Goal: Find specific page/section: Find specific page/section

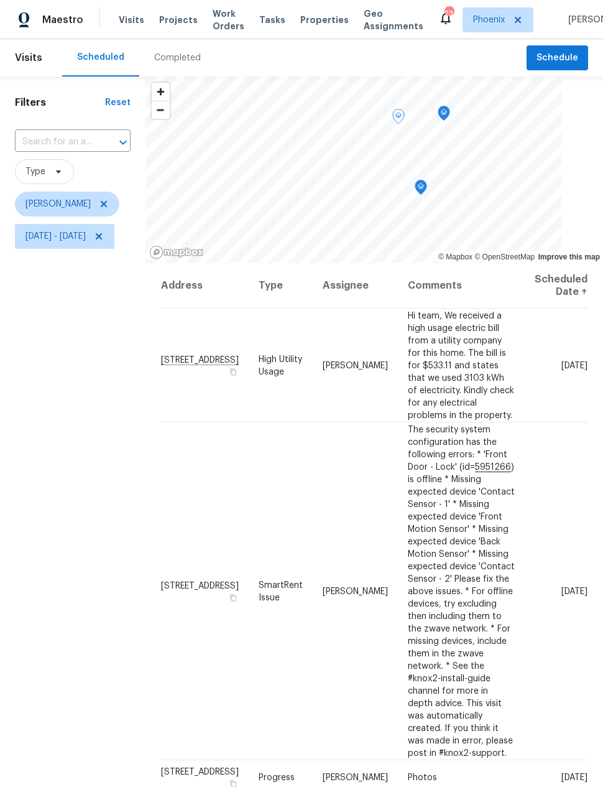
scroll to position [96, 0]
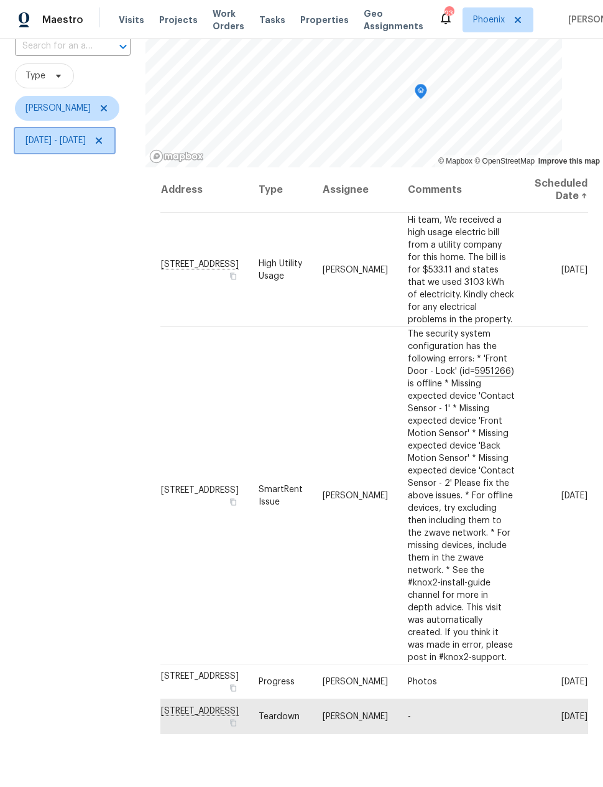
click at [55, 134] on span "Wed, Aug 20 - Wed, Aug 20" at bounding box center [55, 140] width 60 height 12
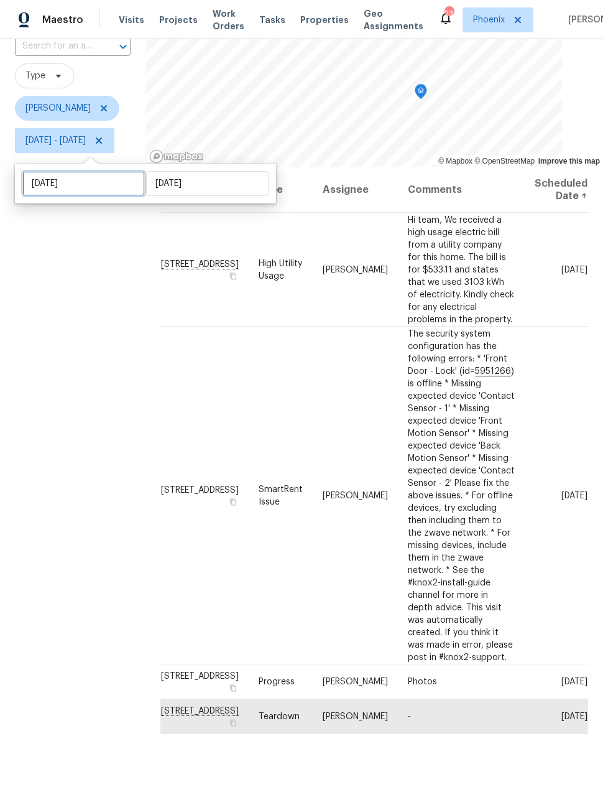
click at [63, 171] on input "Wed, Aug 20" at bounding box center [83, 183] width 123 height 25
select select "7"
select select "2025"
select select "8"
select select "2025"
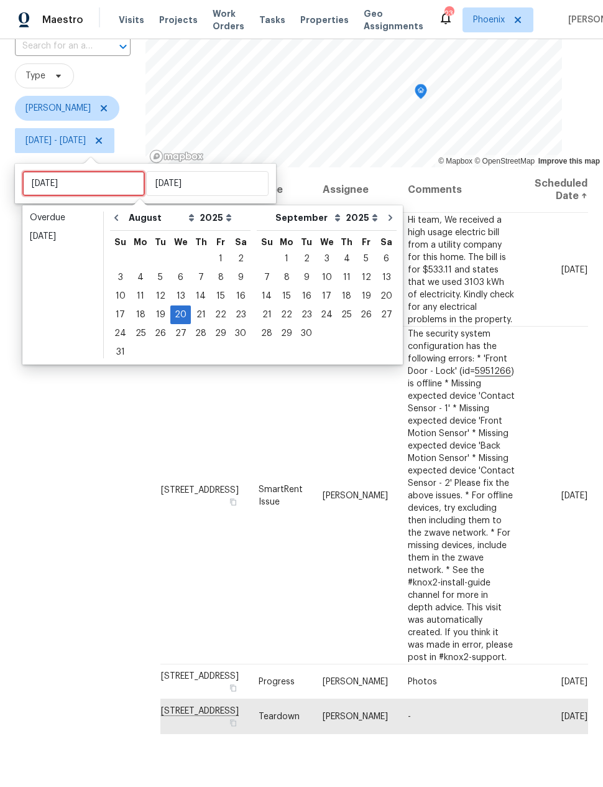
scroll to position [43, 0]
type input "Thu, Aug 21"
click at [199, 306] on div "21" at bounding box center [201, 314] width 20 height 17
type input "Thu, Aug 21"
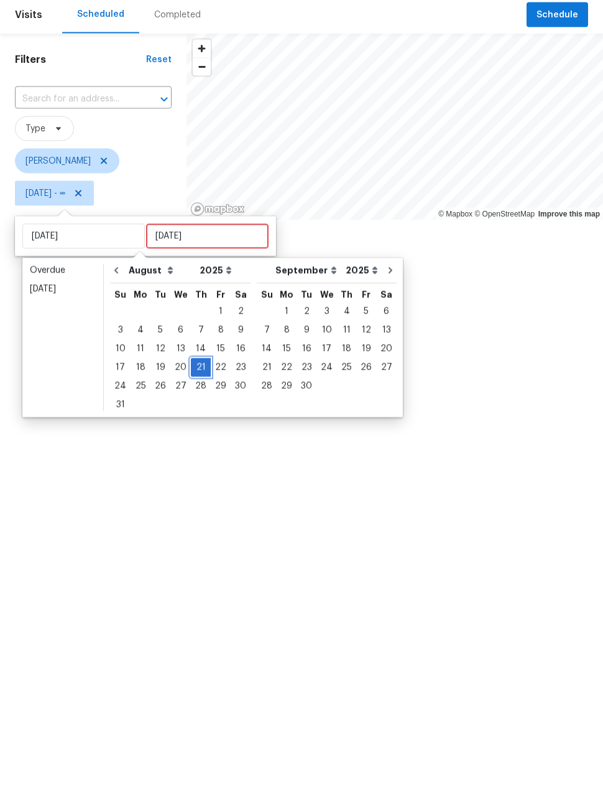
click at [193, 402] on div "21" at bounding box center [201, 410] width 20 height 17
type input "Thu, Aug 21"
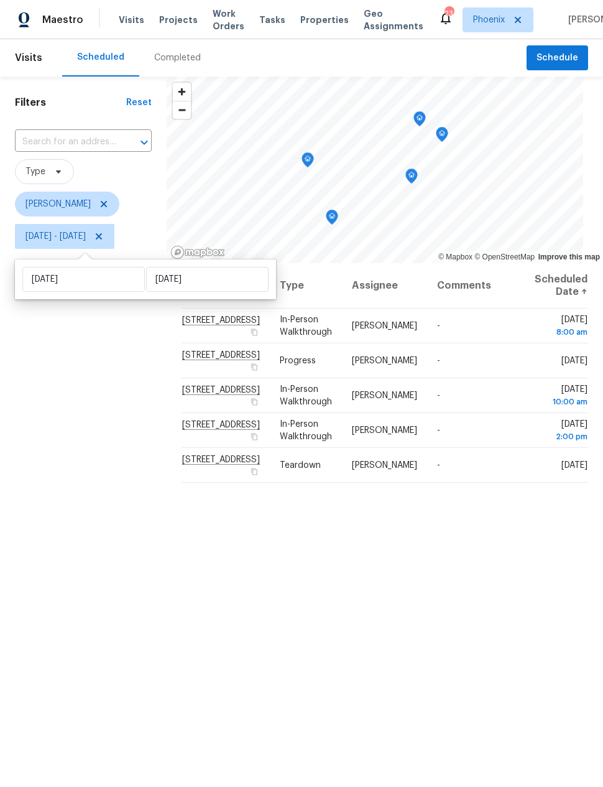
click at [96, 473] on div "Filters Reset ​ Type Nick Pulliam Thu, Aug 21 - Thu, Aug 21" at bounding box center [83, 484] width 167 height 816
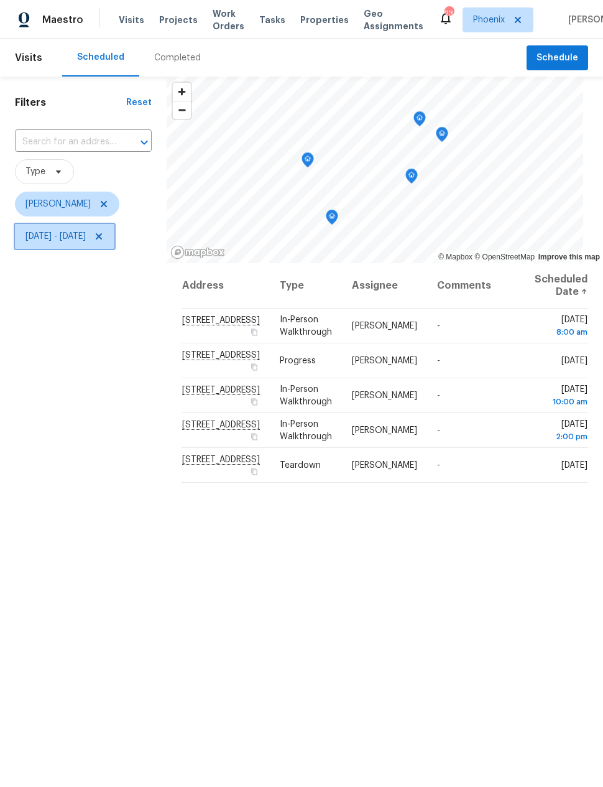
click at [53, 236] on span "Thu, Aug 21 - Thu, Aug 21" at bounding box center [55, 236] width 60 height 12
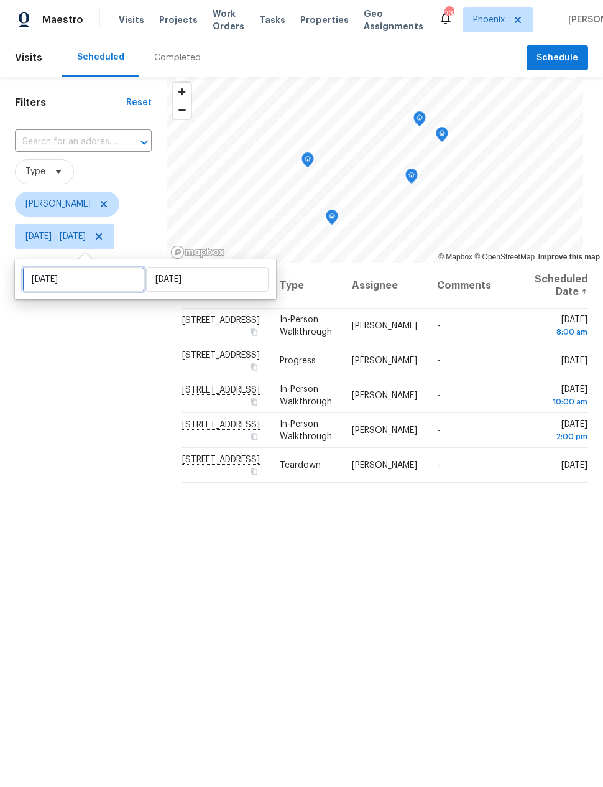
click at [70, 282] on input "Thu, Aug 21" at bounding box center [83, 279] width 123 height 25
select select "7"
select select "2025"
select select "8"
select select "2025"
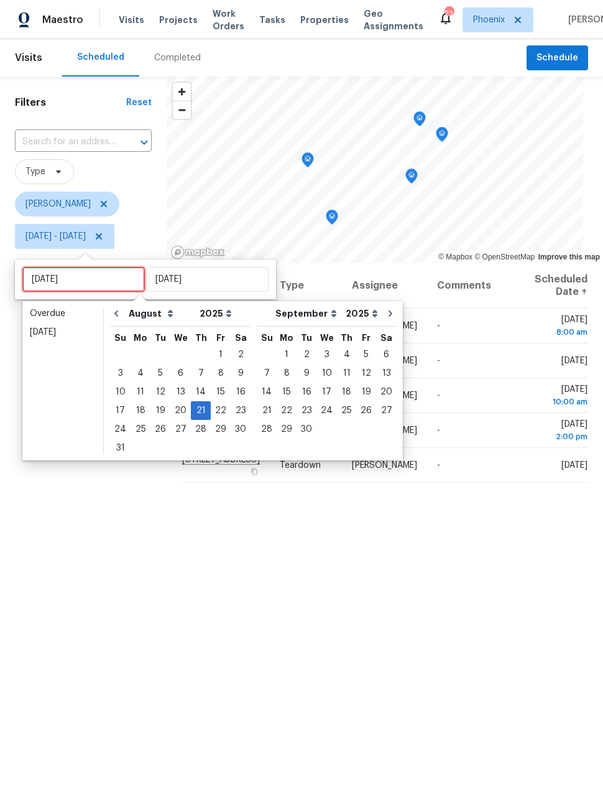
type input "Fri, Aug 22"
click at [213, 408] on div "22" at bounding box center [221, 410] width 20 height 17
type input "[DATE]"
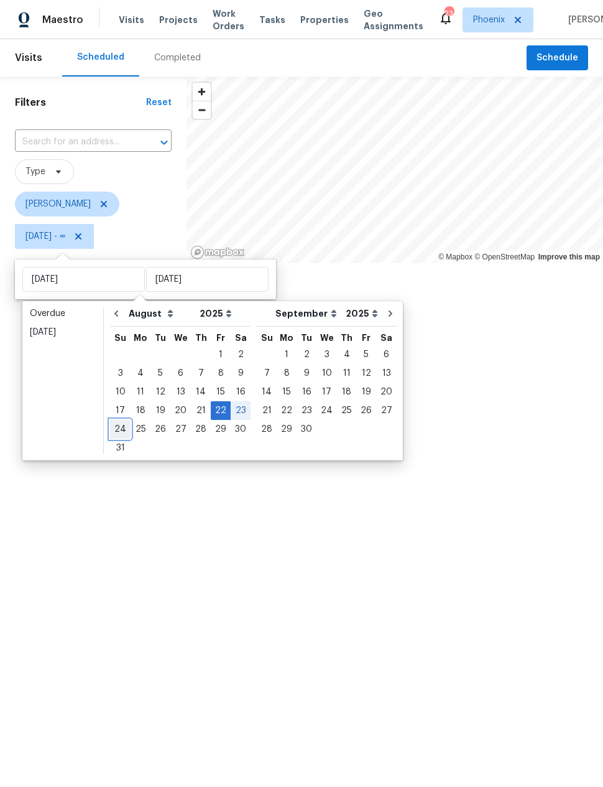
click at [114, 423] on div "24" at bounding box center [120, 428] width 21 height 17
type input "[DATE]"
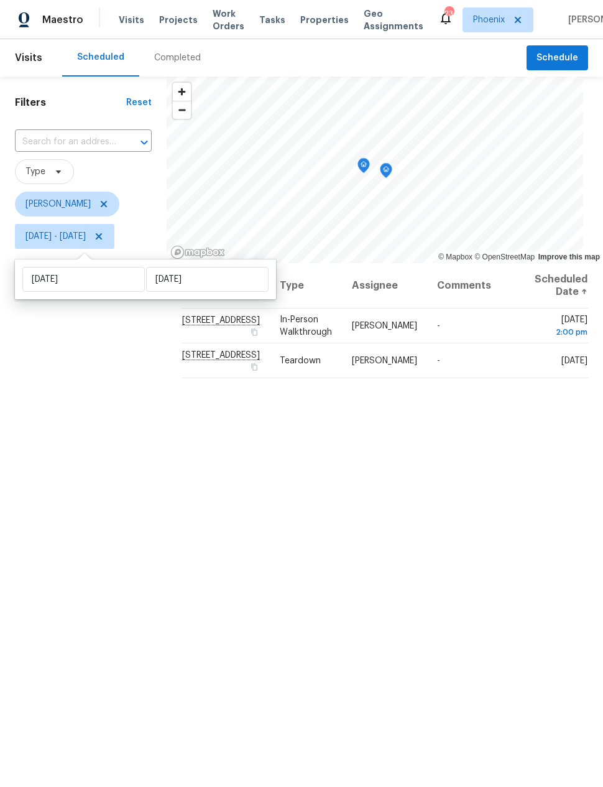
click at [108, 509] on div "Filters Reset ​ Type Nick Pulliam Fri, Aug 22 - Sun, Aug 24" at bounding box center [83, 484] width 167 height 816
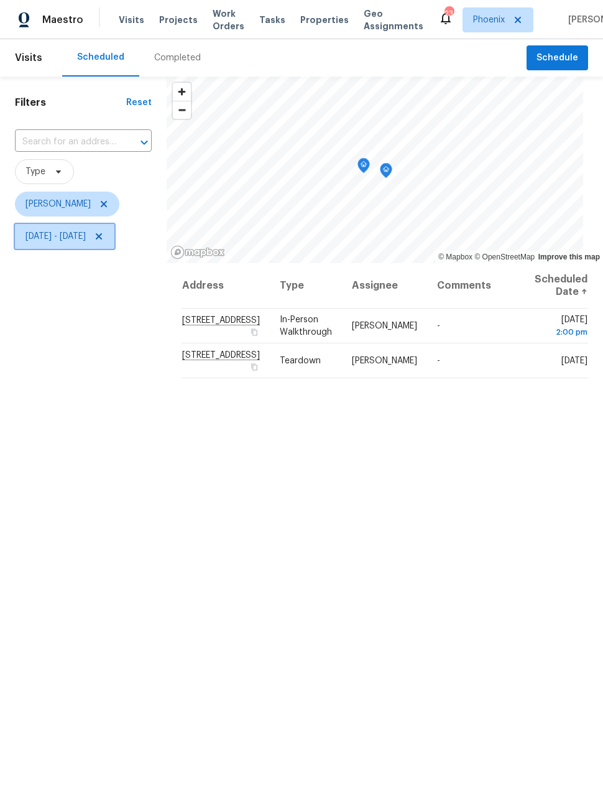
click at [60, 238] on span "Fri, Aug 22 - Sun, Aug 24" at bounding box center [55, 236] width 60 height 12
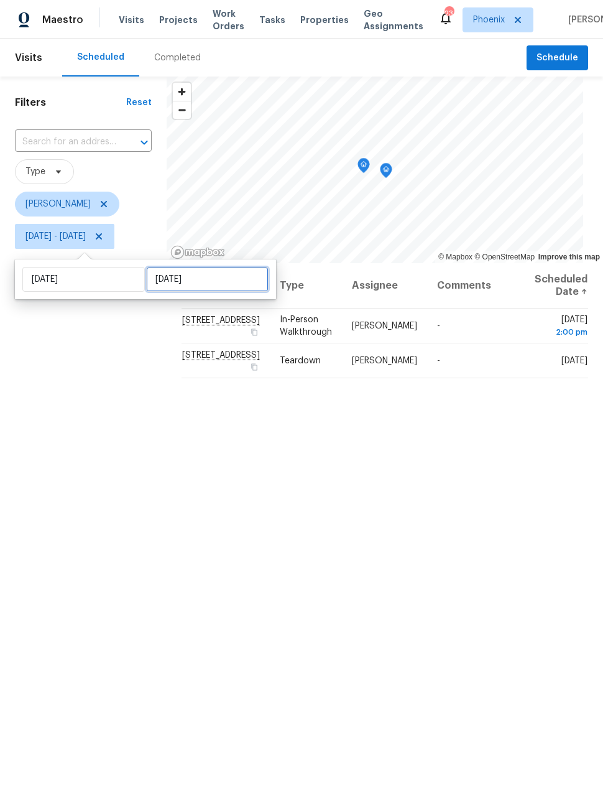
click at [165, 281] on input "[DATE]" at bounding box center [207, 279] width 123 height 25
select select "7"
select select "2025"
select select "8"
select select "2025"
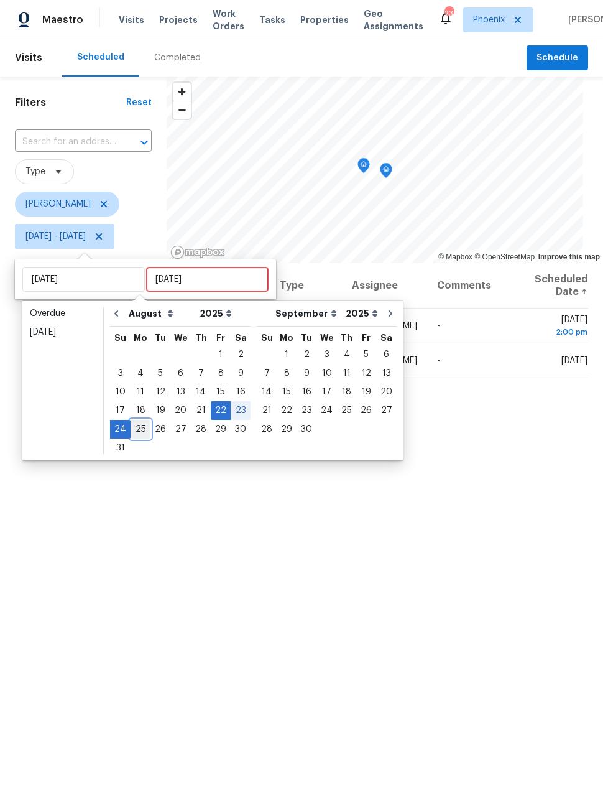
click at [139, 428] on div "25" at bounding box center [141, 428] width 20 height 17
type input "[DATE]"
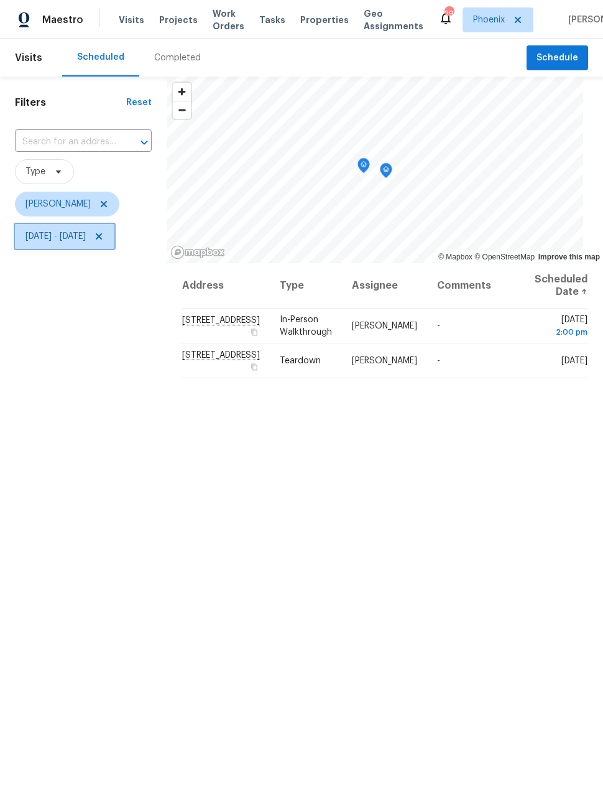
click at [56, 236] on span "[DATE] - [DATE]" at bounding box center [55, 236] width 60 height 12
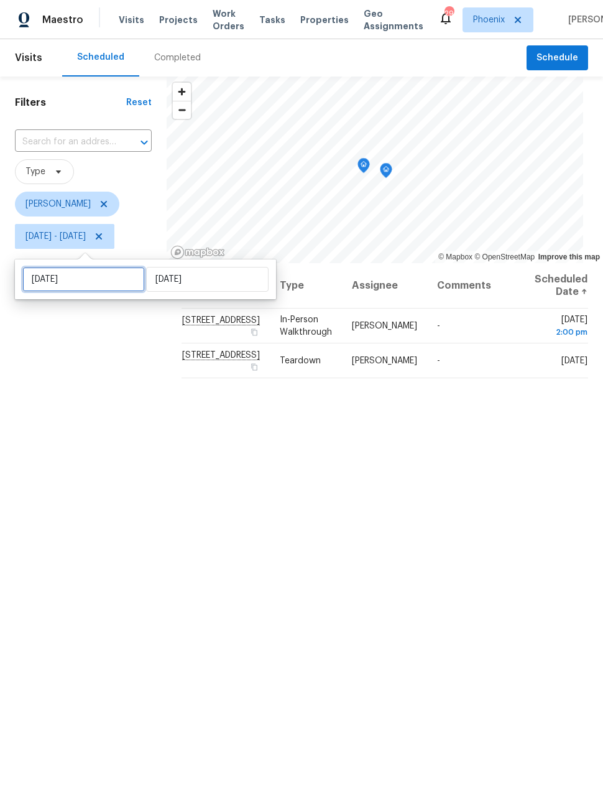
click at [50, 285] on input "[DATE]" at bounding box center [83, 279] width 123 height 25
select select "7"
select select "2025"
select select "8"
select select "2025"
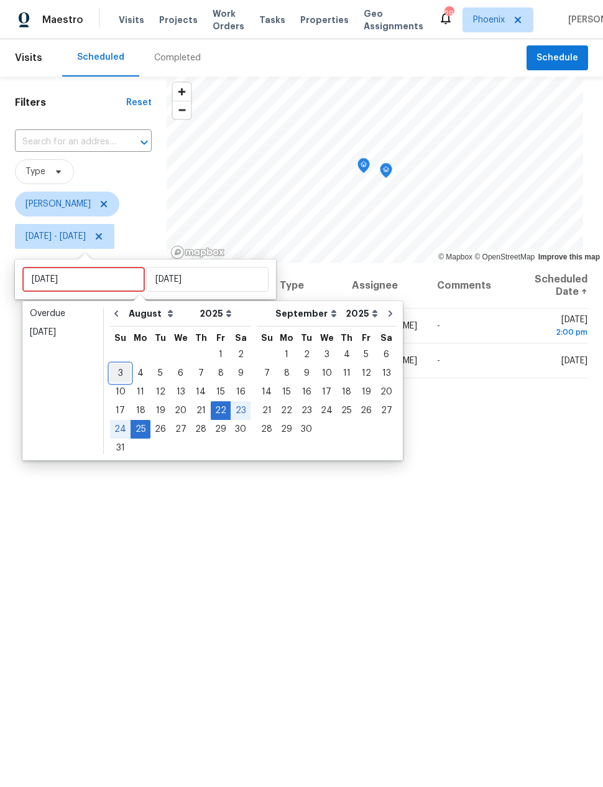
click at [113, 366] on div "3" at bounding box center [120, 372] width 21 height 17
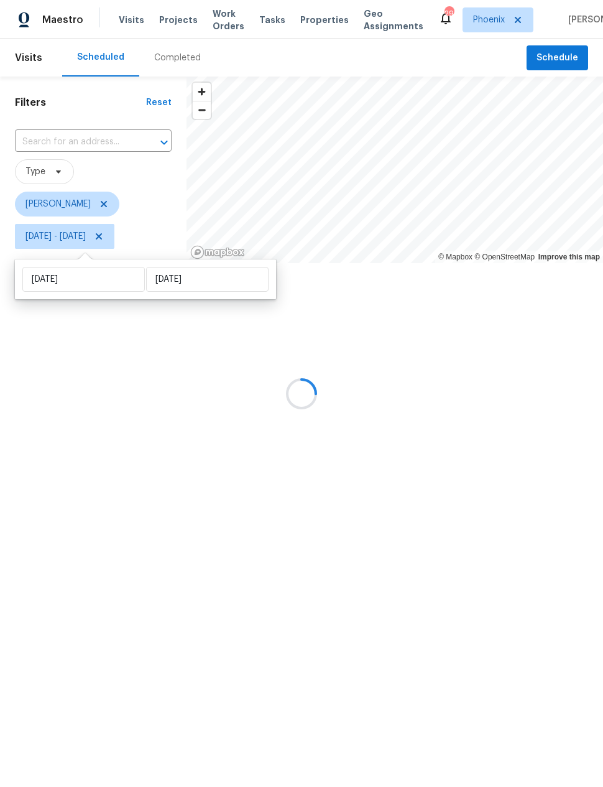
type input "[DATE]"
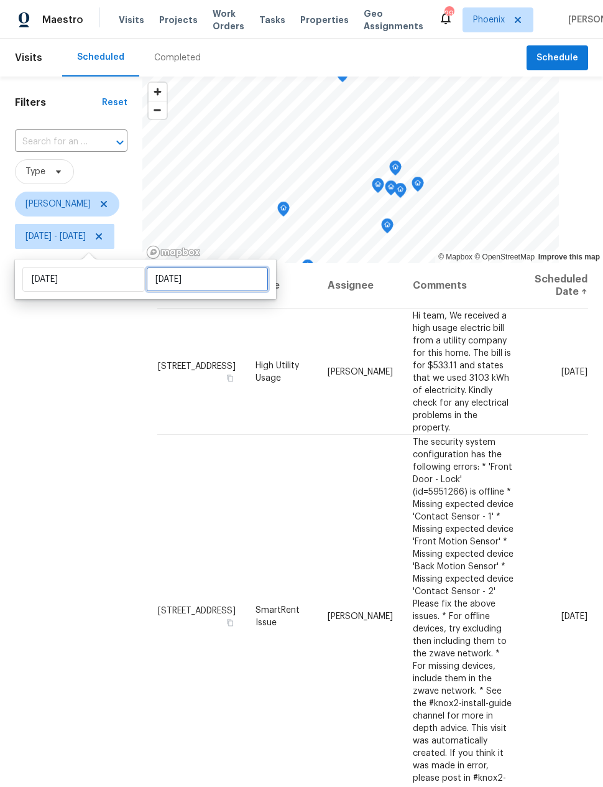
click at [174, 280] on input "[DATE]" at bounding box center [207, 279] width 123 height 25
select select "7"
select select "2025"
select select "8"
select select "2025"
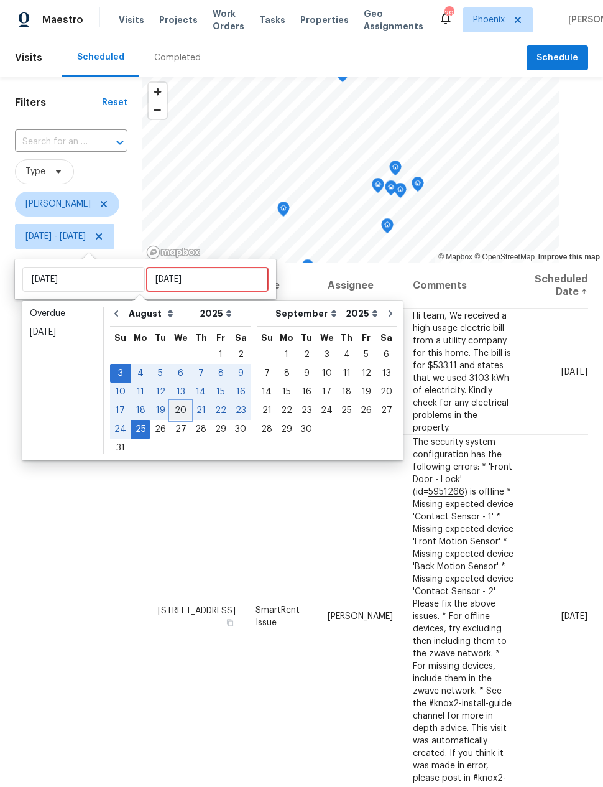
click at [174, 406] on div "20" at bounding box center [180, 410] width 21 height 17
type input "[DATE]"
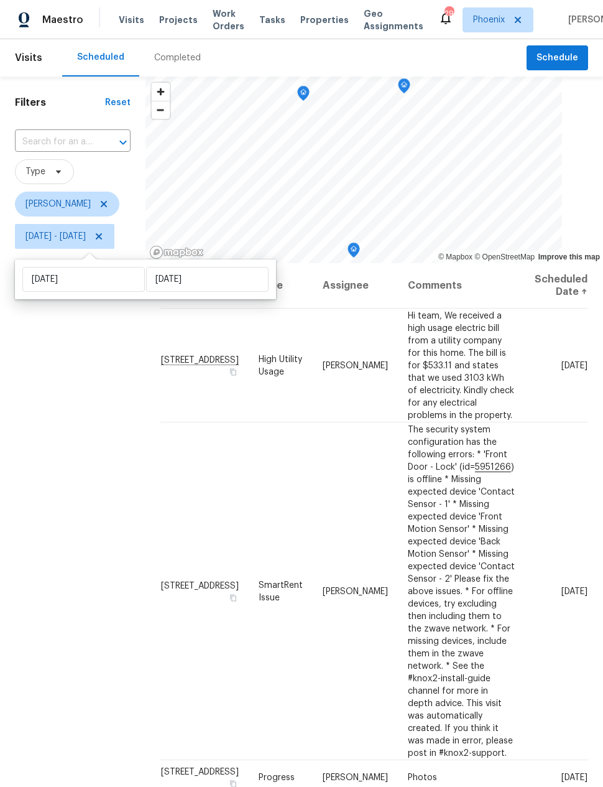
click at [118, 381] on div "Filters Reset ​ Type [PERSON_NAME] [DATE] - [DATE]" at bounding box center [73, 484] width 146 height 816
click at [405, 86] on icon "Map marker" at bounding box center [404, 86] width 1 height 2
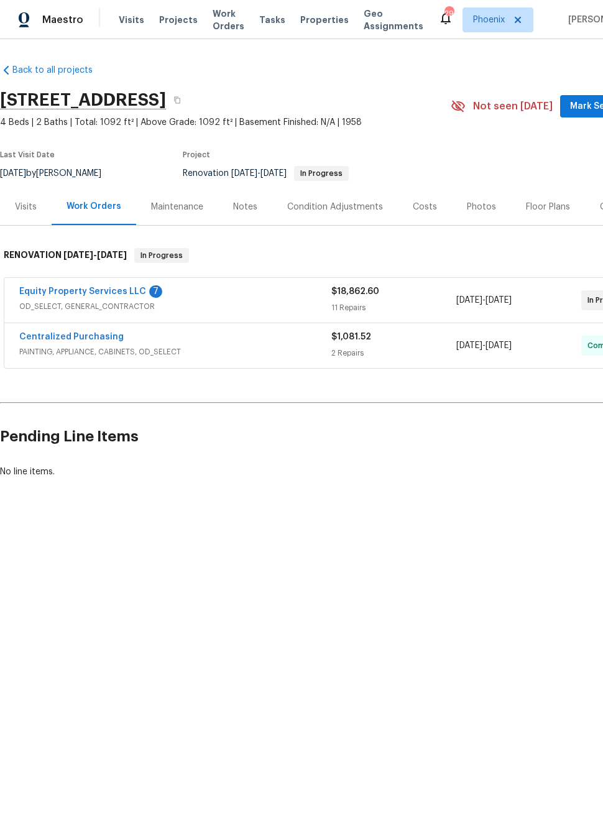
click at [55, 287] on link "Equity Property Services LLC" at bounding box center [82, 291] width 127 height 9
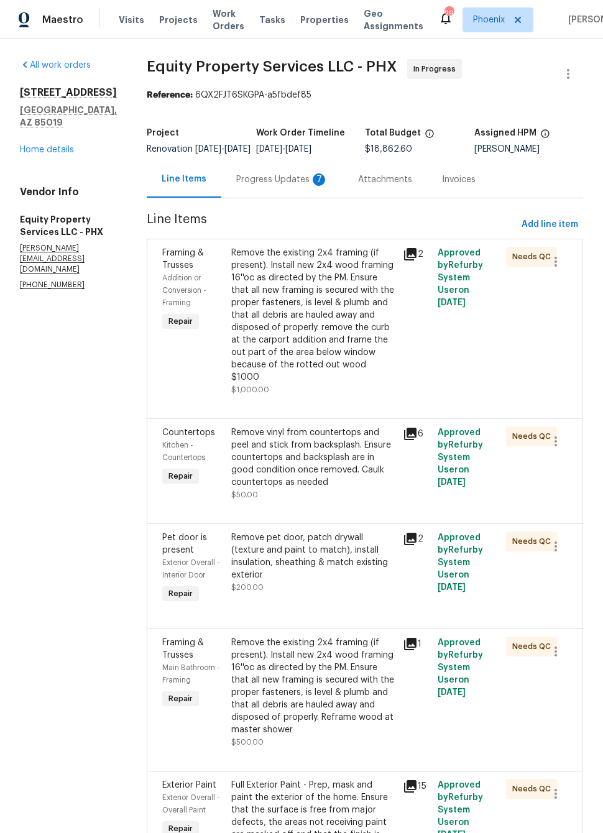
click at [313, 186] on div "7" at bounding box center [319, 180] width 12 height 12
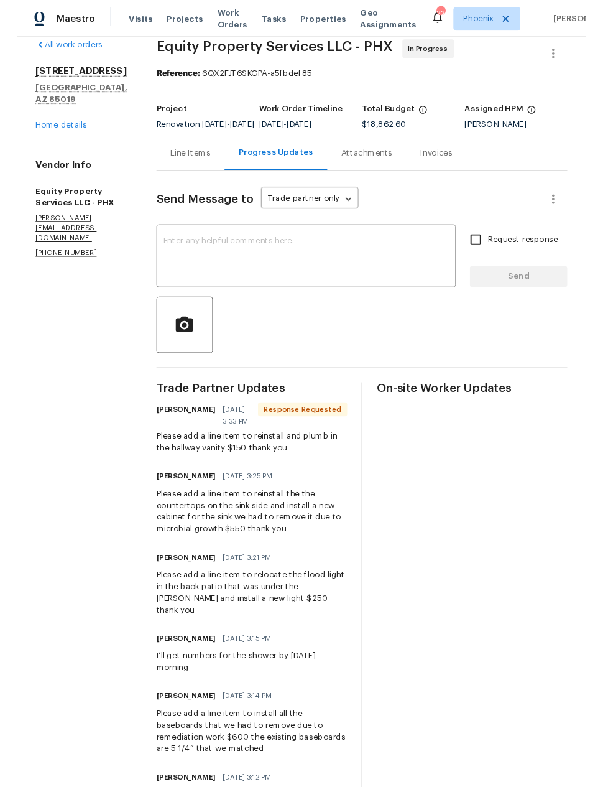
scroll to position [17, 0]
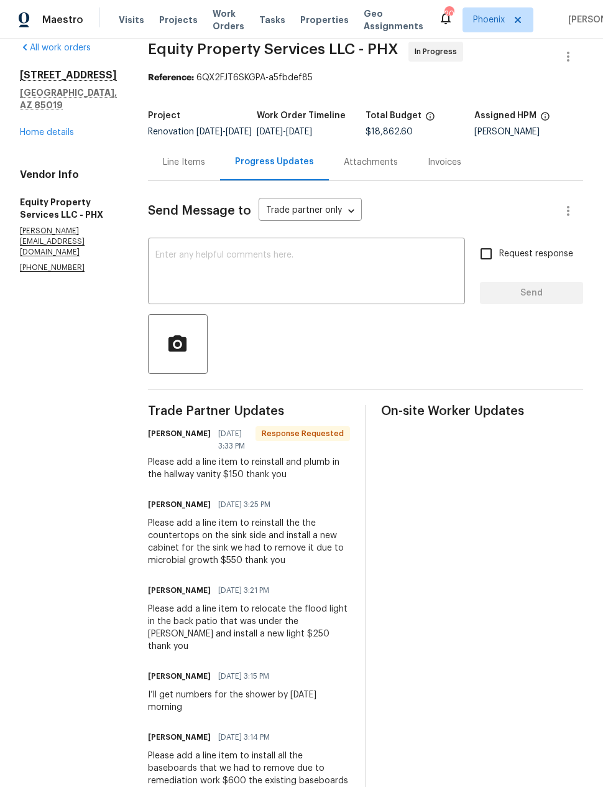
click at [44, 128] on link "Home details" at bounding box center [47, 132] width 54 height 9
